Goal: Task Accomplishment & Management: Use online tool/utility

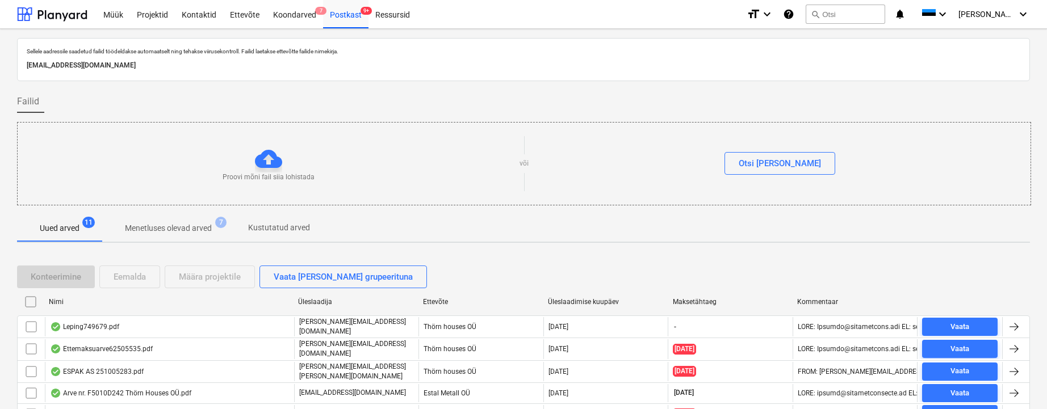
scroll to position [73, 0]
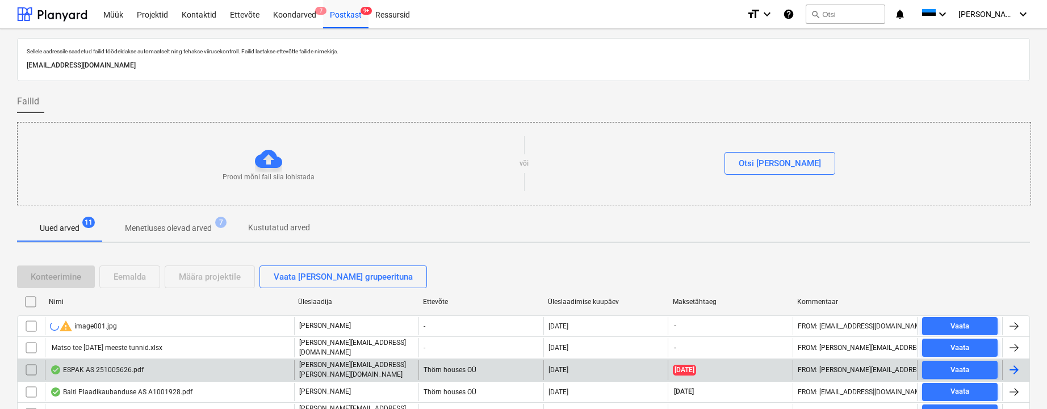
scroll to position [178, 0]
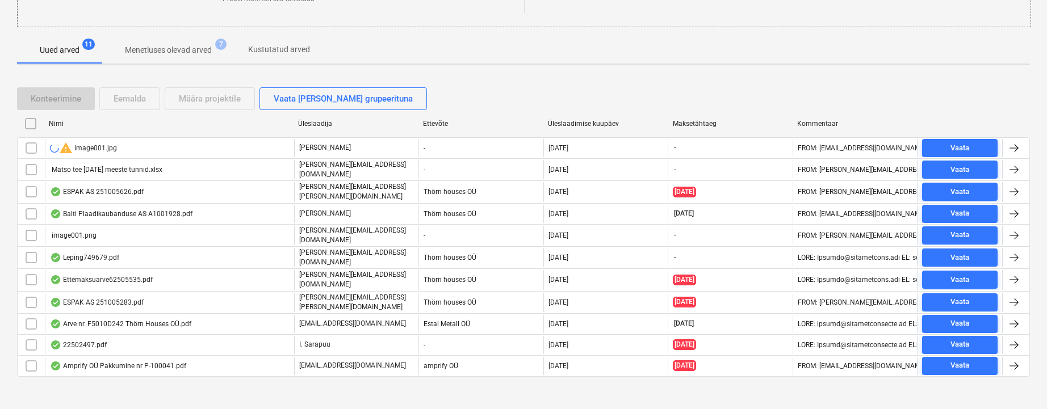
click at [118, 168] on div "Matso tee [DATE] meeste tunnid.xlsx" at bounding box center [106, 170] width 112 height 8
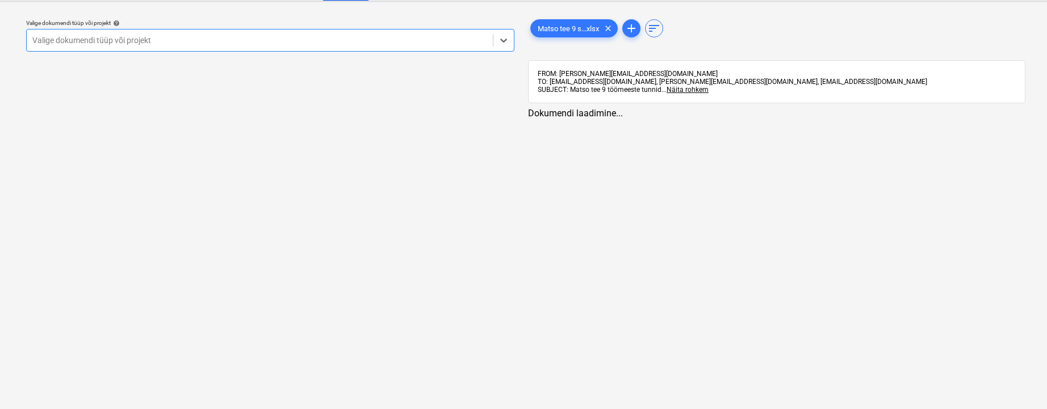
click at [104, 40] on div "Valige dokumendi tüüp või projekt" at bounding box center [259, 40] width 455 height 9
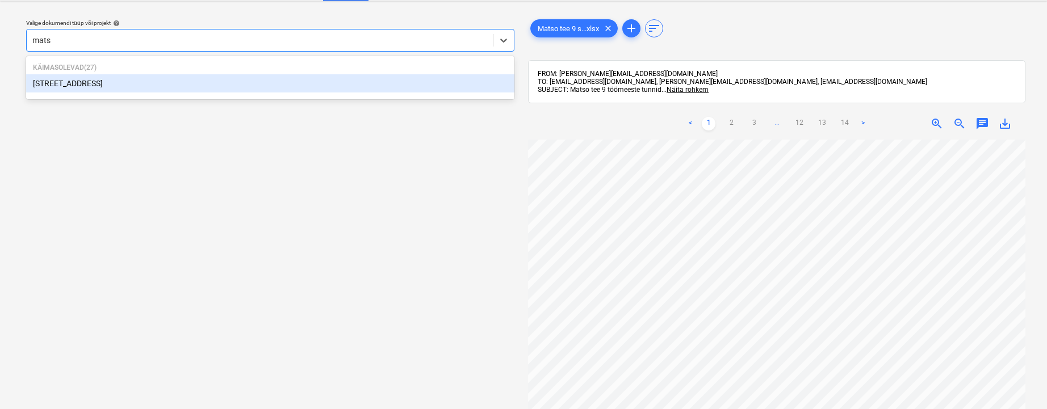
type input "matso"
click at [52, 84] on div "[STREET_ADDRESS]" at bounding box center [270, 83] width 488 height 18
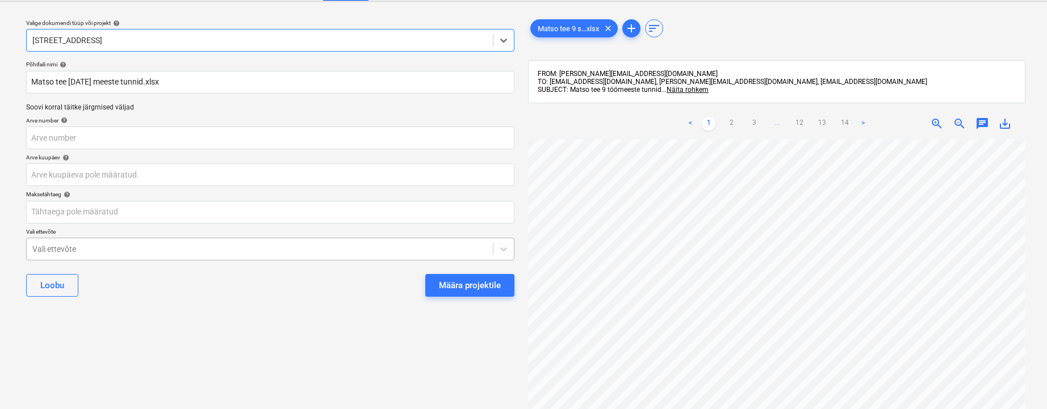
click at [49, 249] on div "Vali ettevõte" at bounding box center [270, 249] width 488 height 23
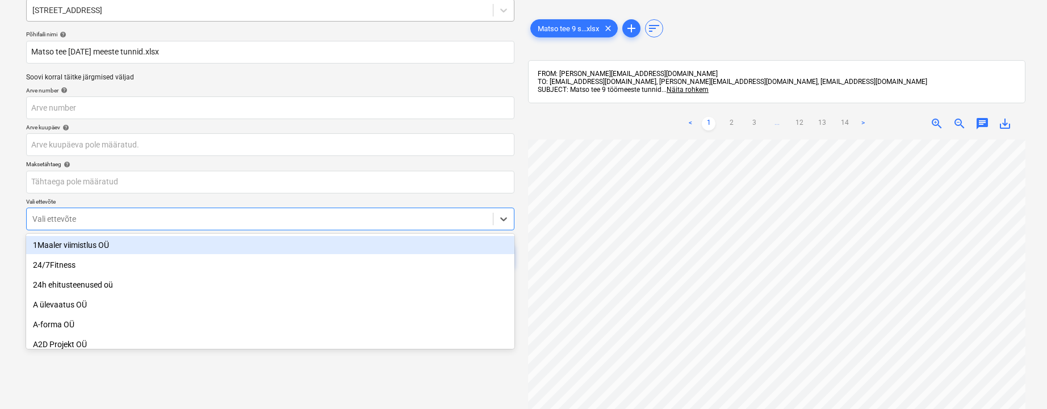
scroll to position [60, 0]
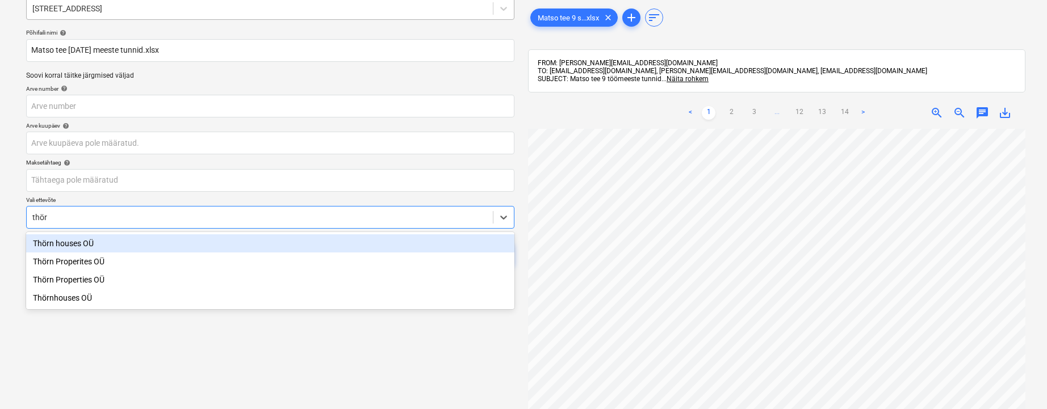
type input "thörn"
click at [79, 249] on div "Thörn houses OÜ" at bounding box center [270, 244] width 488 height 18
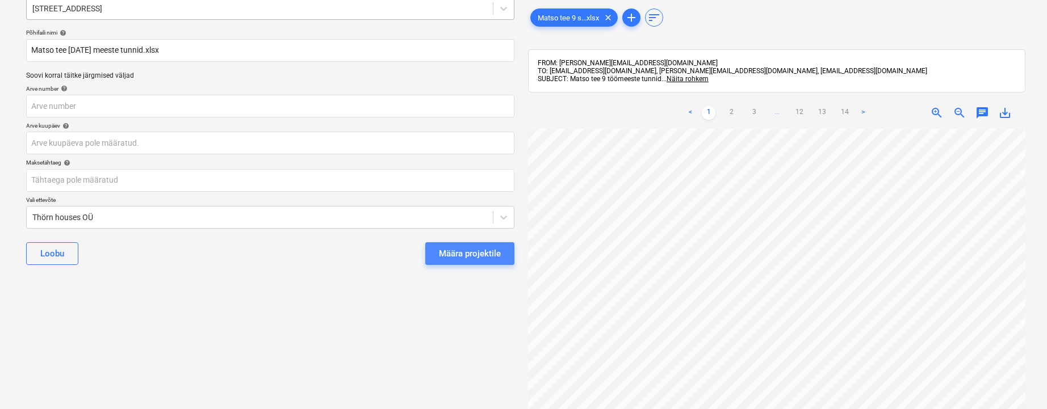
click at [488, 255] on div "Määra projektile" at bounding box center [470, 253] width 62 height 15
